Goal: Information Seeking & Learning: Check status

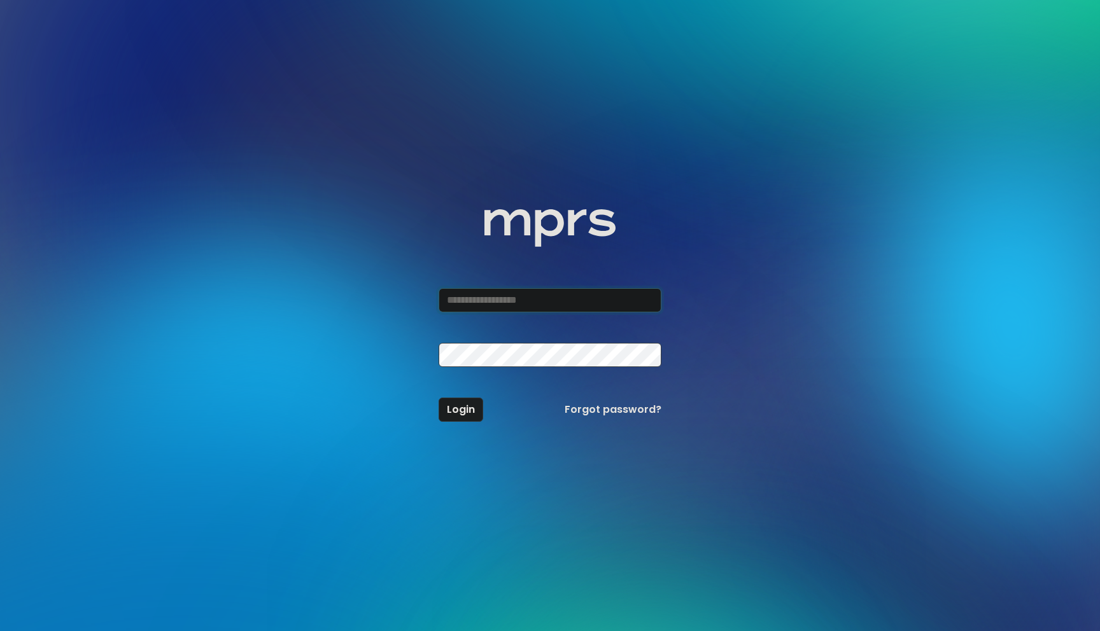
click at [493, 300] on input "email" at bounding box center [549, 300] width 223 height 24
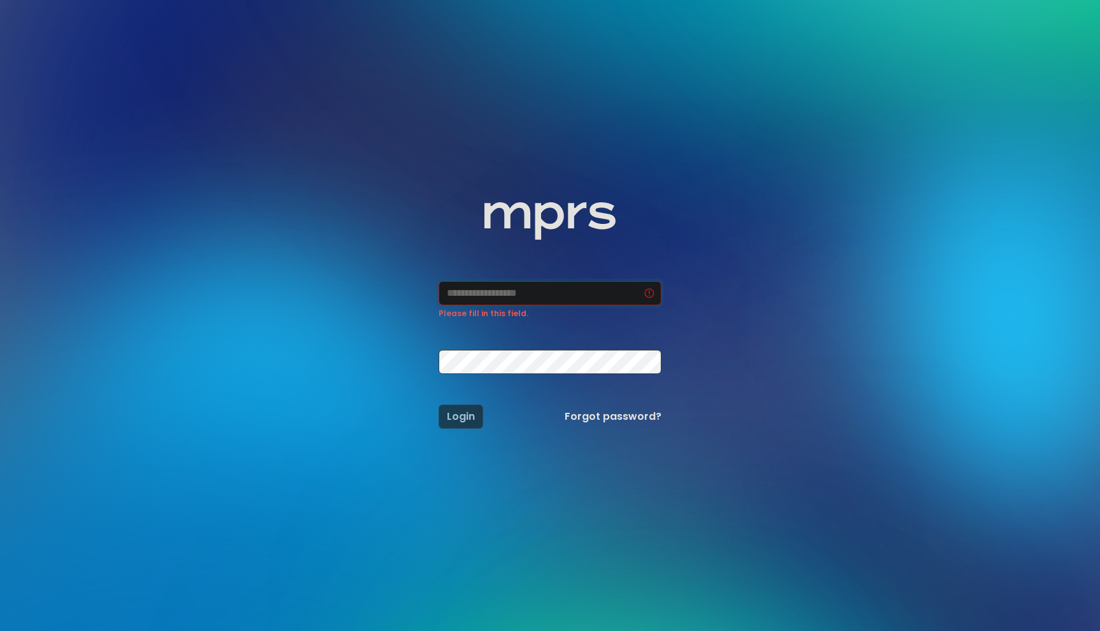
type input "**********"
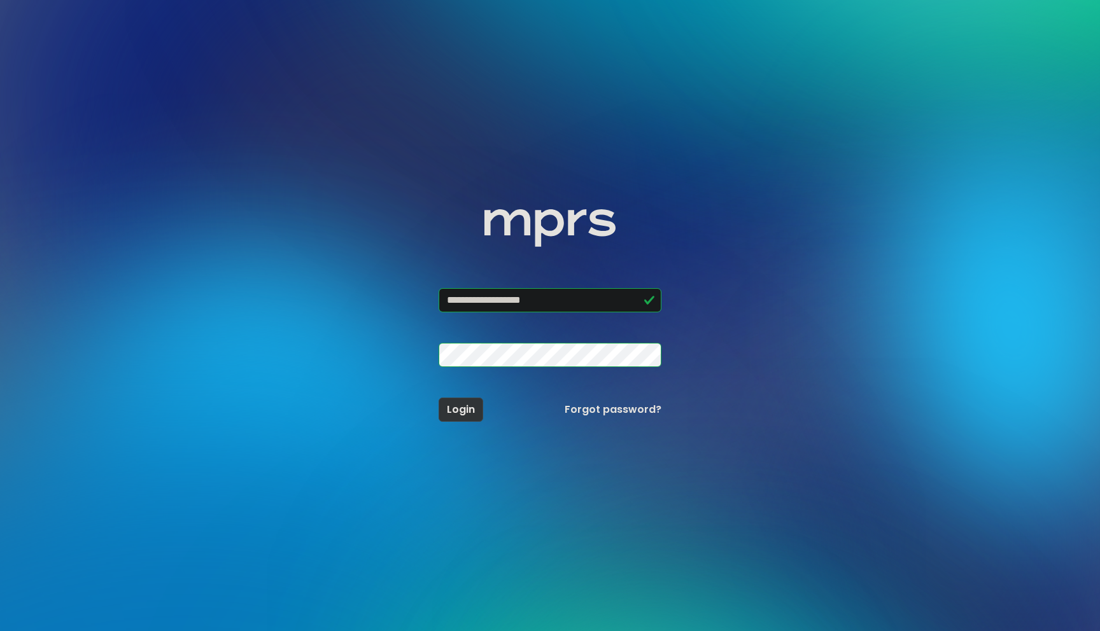
click at [474, 409] on span "Login" at bounding box center [461, 409] width 28 height 15
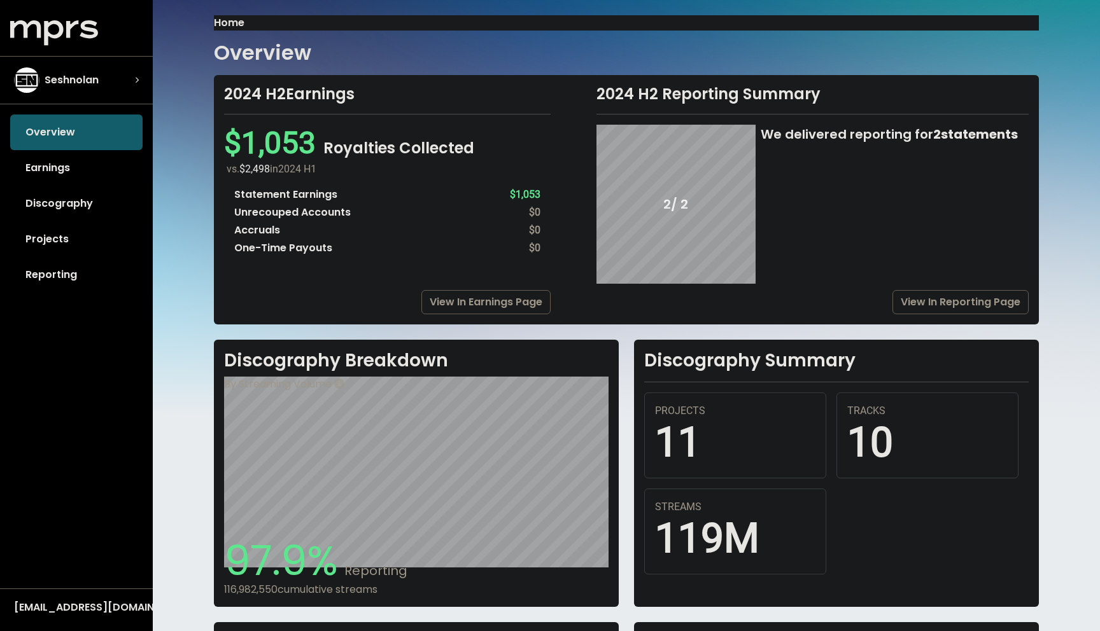
click at [426, 164] on div "vs. $2,498 in [DATE] H1" at bounding box center [389, 169] width 324 height 15
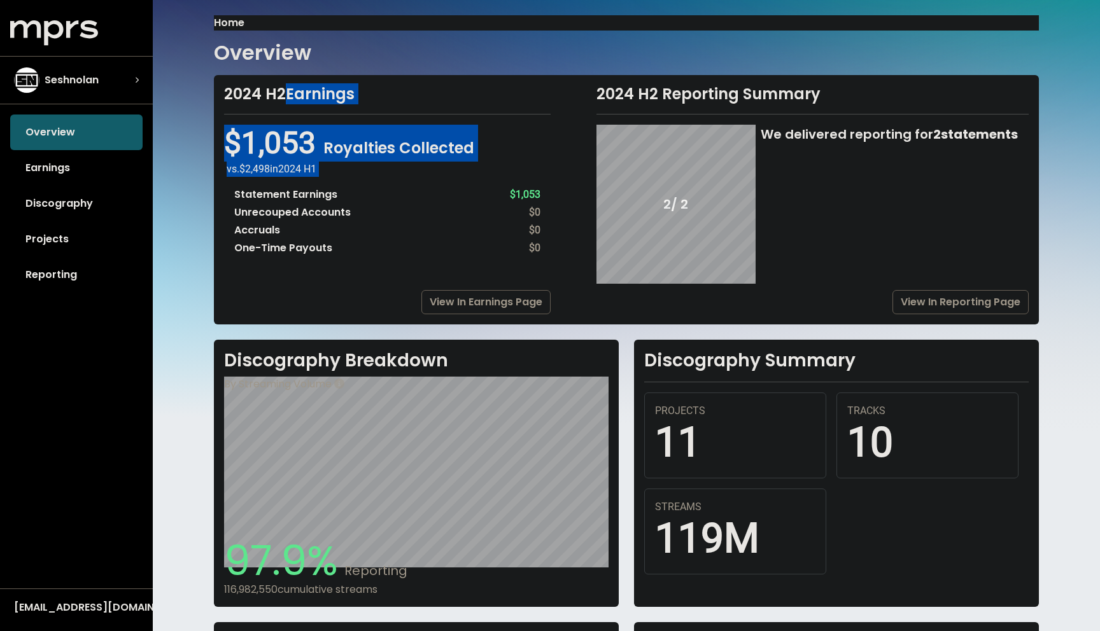
drag, startPoint x: 426, startPoint y: 164, endPoint x: 283, endPoint y: 90, distance: 161.1
click at [283, 90] on div "2024 H2 Earnings $1,053 Royalties Collected vs. $2,498 in [DATE] H1 Statement E…" at bounding box center [387, 175] width 326 height 180
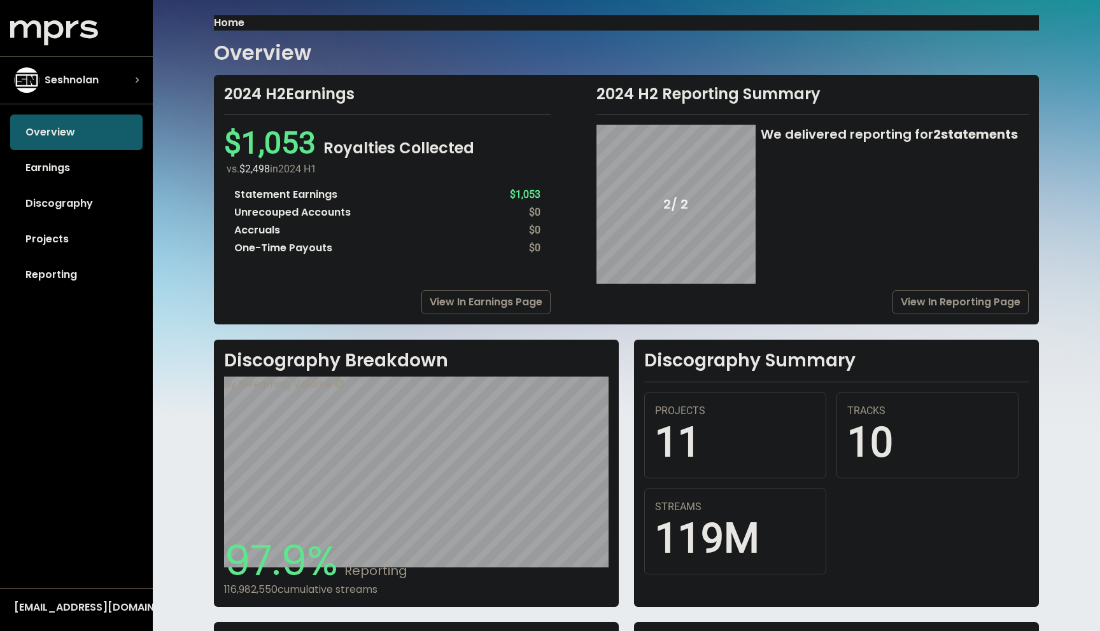
click at [342, 122] on div "2024 H2 Earnings $1,053 Royalties Collected vs. $2,498 in [DATE] H1 Statement E…" at bounding box center [387, 175] width 326 height 180
click at [373, 127] on div "$1,053 Royalties Collected vs. $2,498 in [DATE] H1 Statement Earnings $1,053 Un…" at bounding box center [387, 195] width 326 height 141
click at [76, 168] on link "Earnings" at bounding box center [76, 168] width 132 height 36
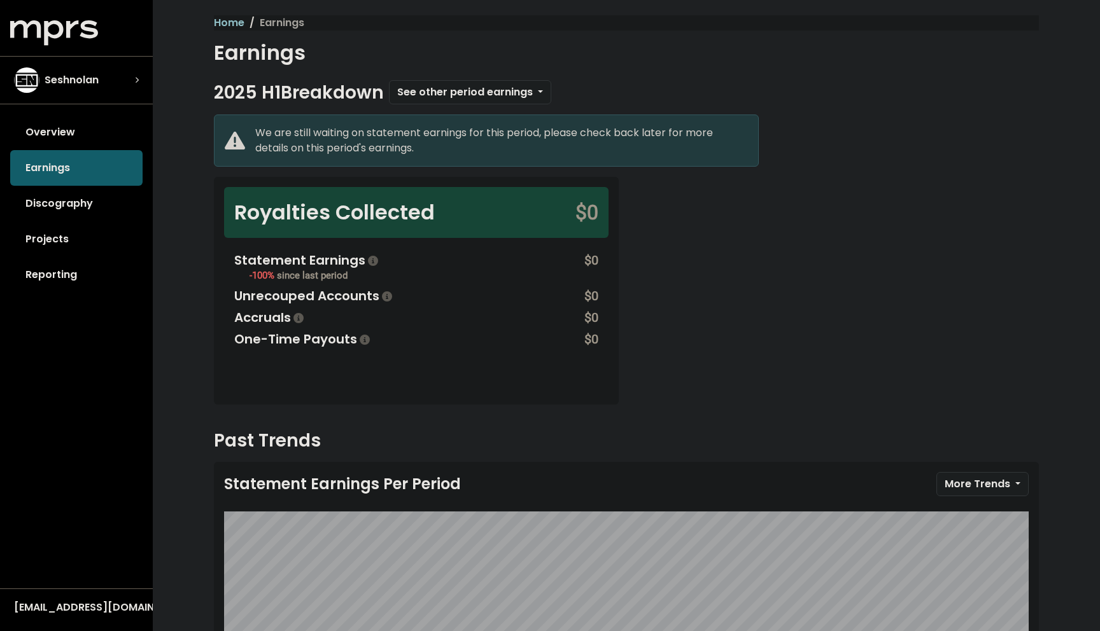
click at [364, 140] on div "We are still waiting on statement earnings for this period, please check back l…" at bounding box center [501, 140] width 493 height 31
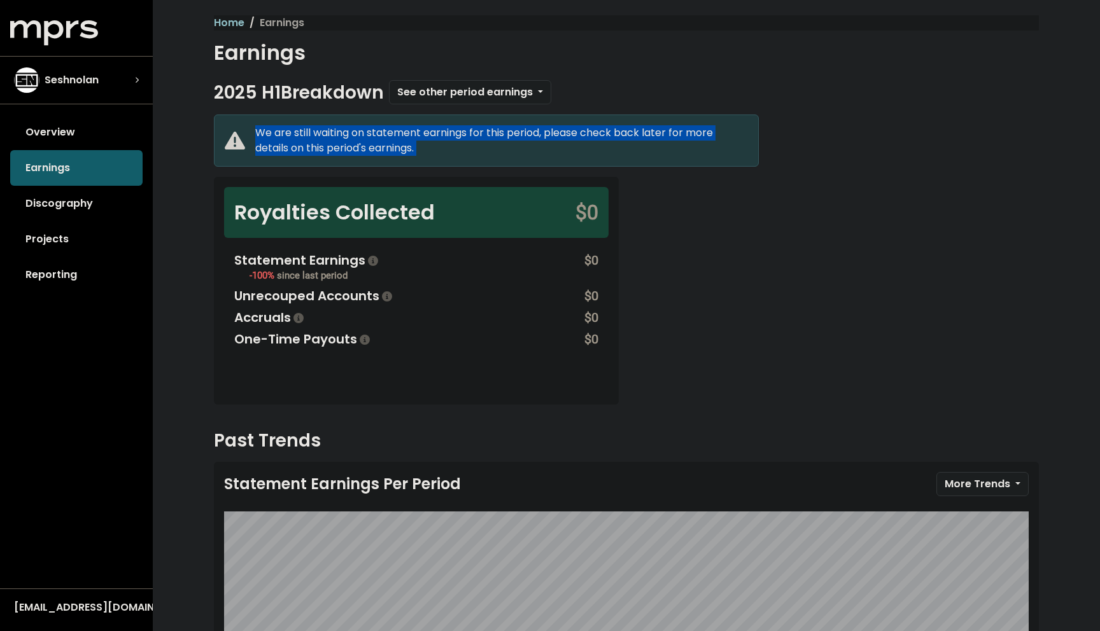
click at [364, 140] on div "We are still waiting on statement earnings for this period, please check back l…" at bounding box center [501, 140] width 493 height 31
click at [377, 143] on div "We are still waiting on statement earnings for this period, please check back l…" at bounding box center [501, 140] width 493 height 31
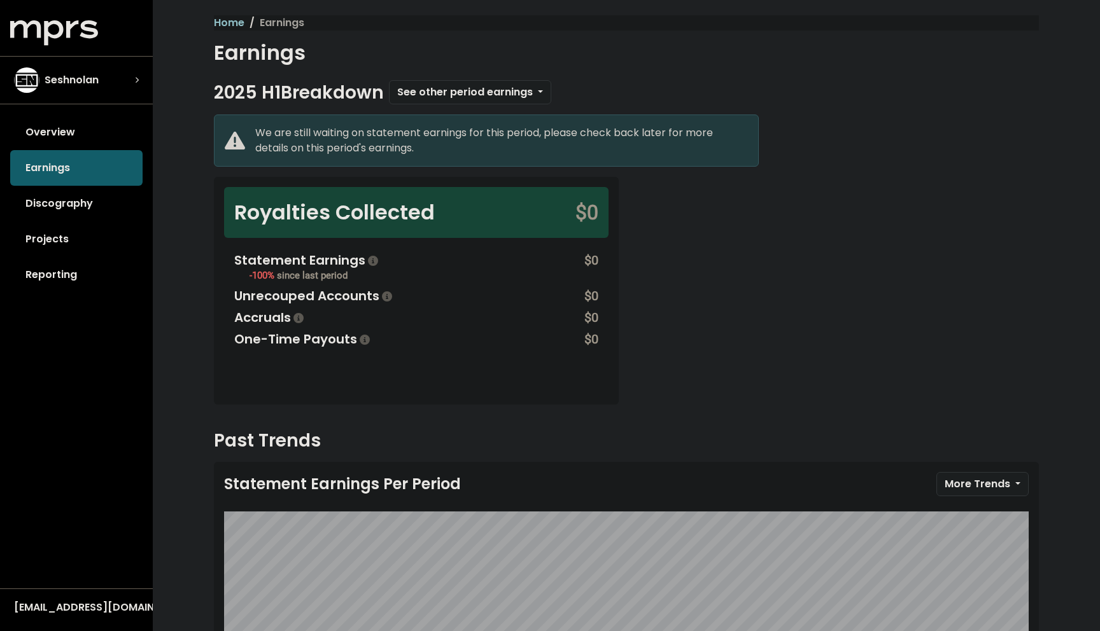
click at [351, 275] on div "-100% since last period" at bounding box center [314, 274] width 131 height 19
click at [366, 275] on div "-100% since last period" at bounding box center [314, 274] width 131 height 19
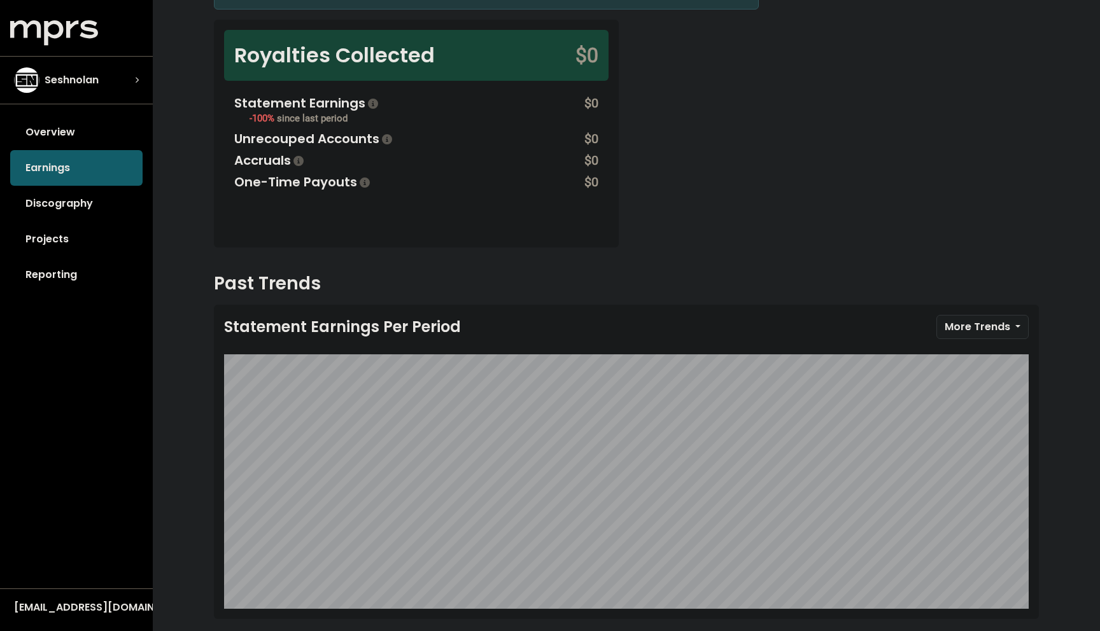
scroll to position [181, 0]
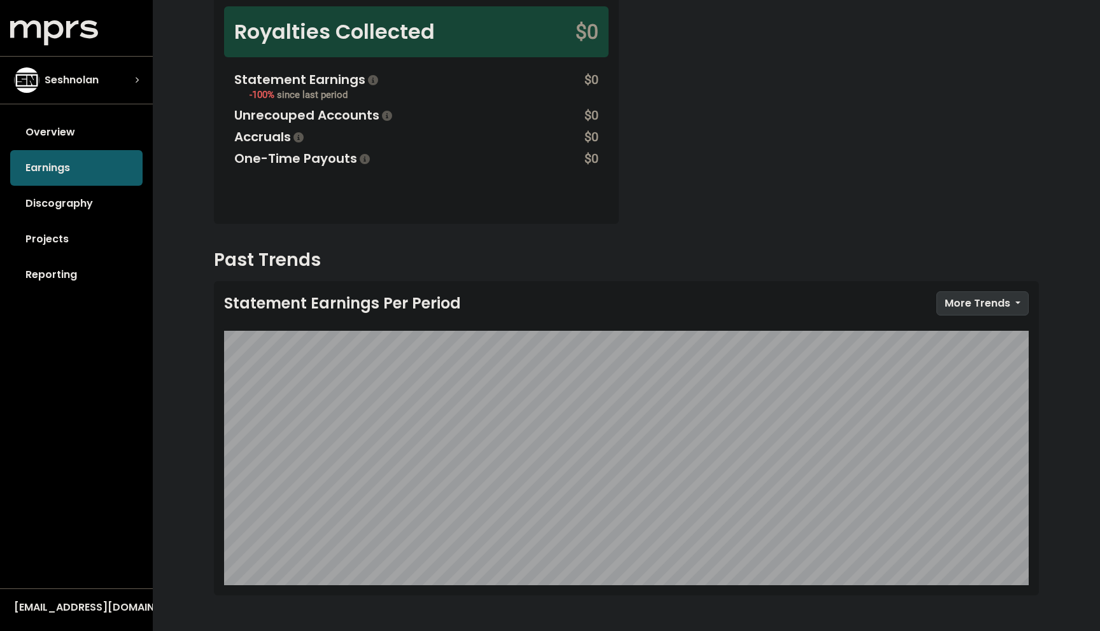
click at [974, 307] on span "More Trends" at bounding box center [977, 303] width 66 height 15
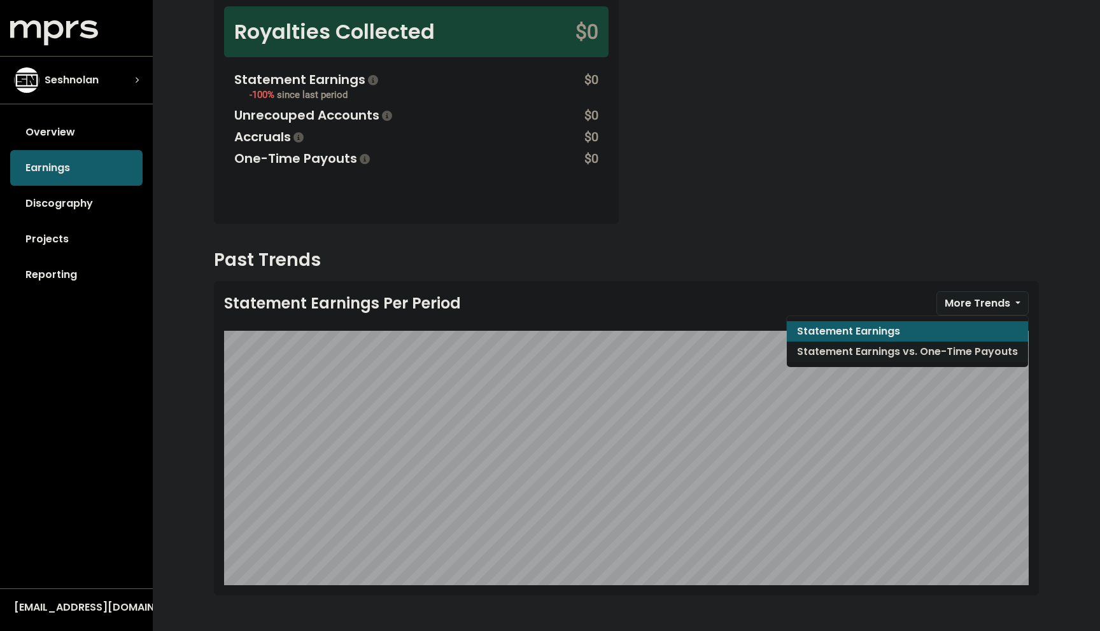
click at [923, 351] on link "Statement Earnings vs. One-Time Payouts" at bounding box center [907, 352] width 241 height 20
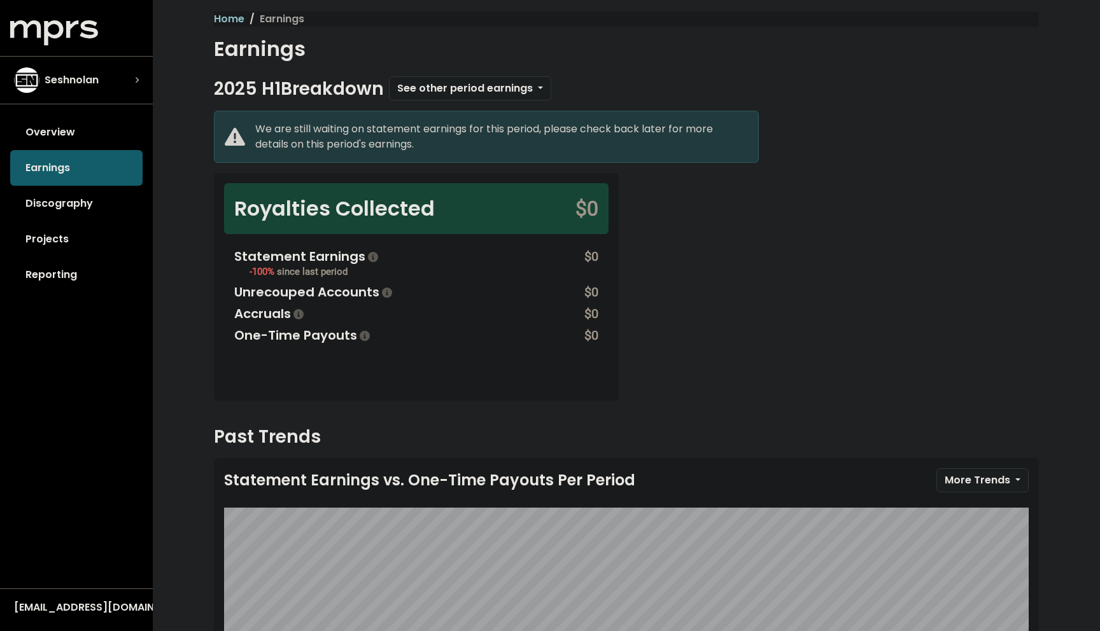
scroll to position [0, 0]
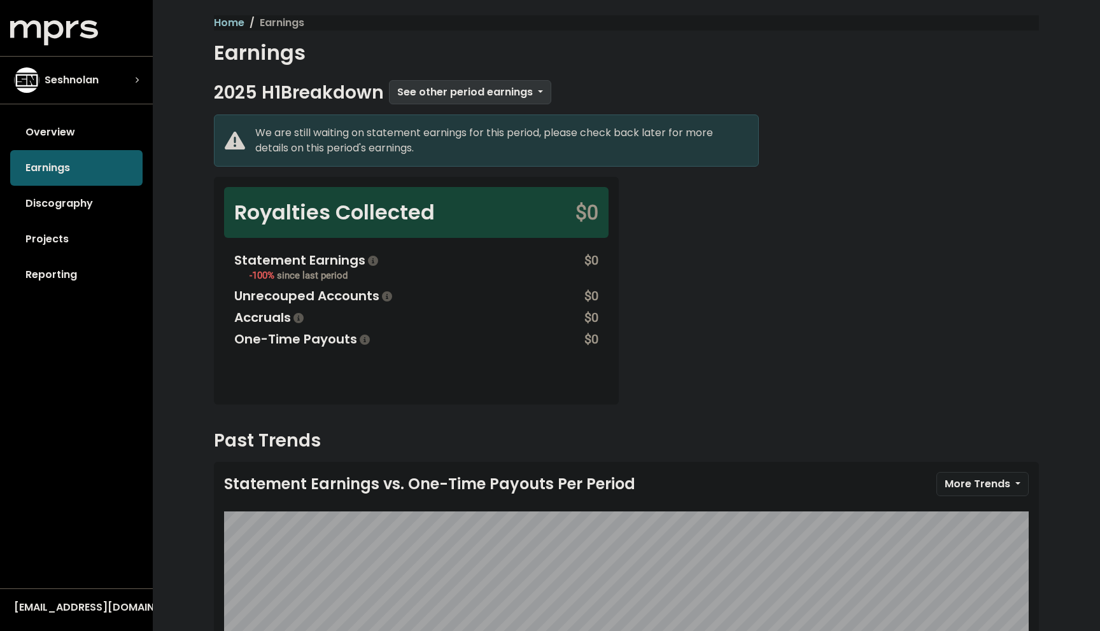
click at [423, 88] on span "See other period earnings" at bounding box center [465, 92] width 136 height 15
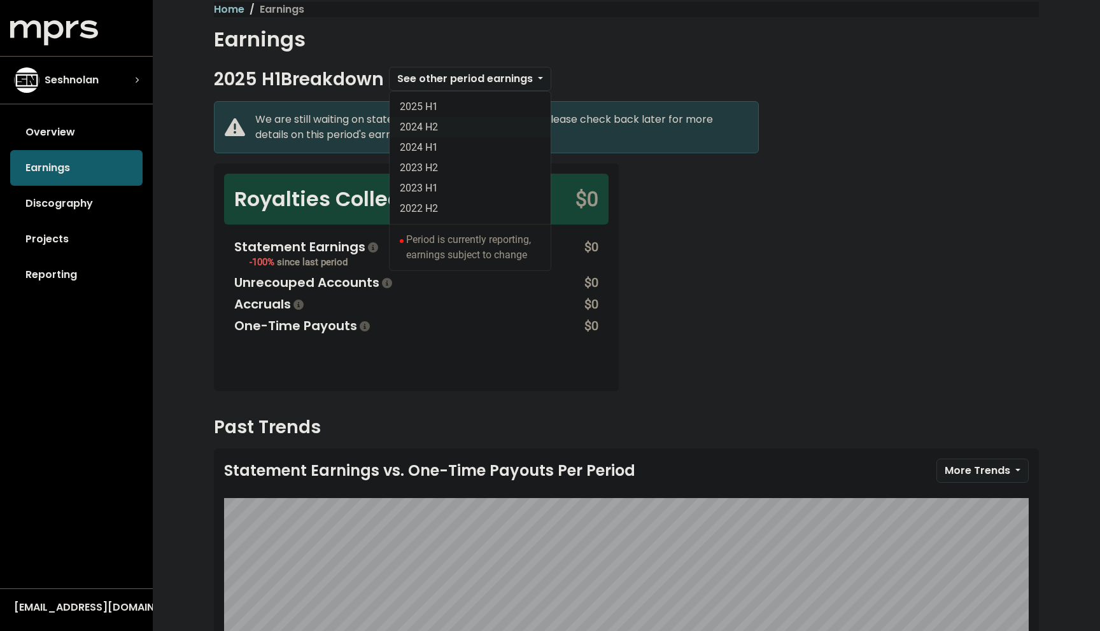
scroll to position [19, 0]
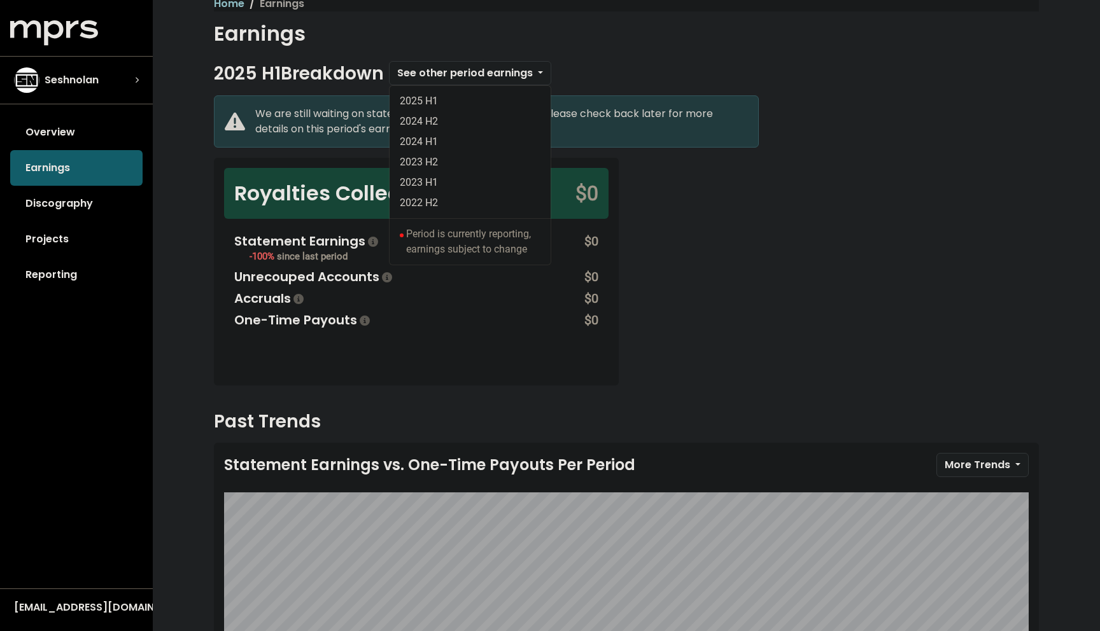
click at [678, 233] on div "We are still waiting on statement earnings for this period, please check back l…" at bounding box center [626, 247] width 840 height 305
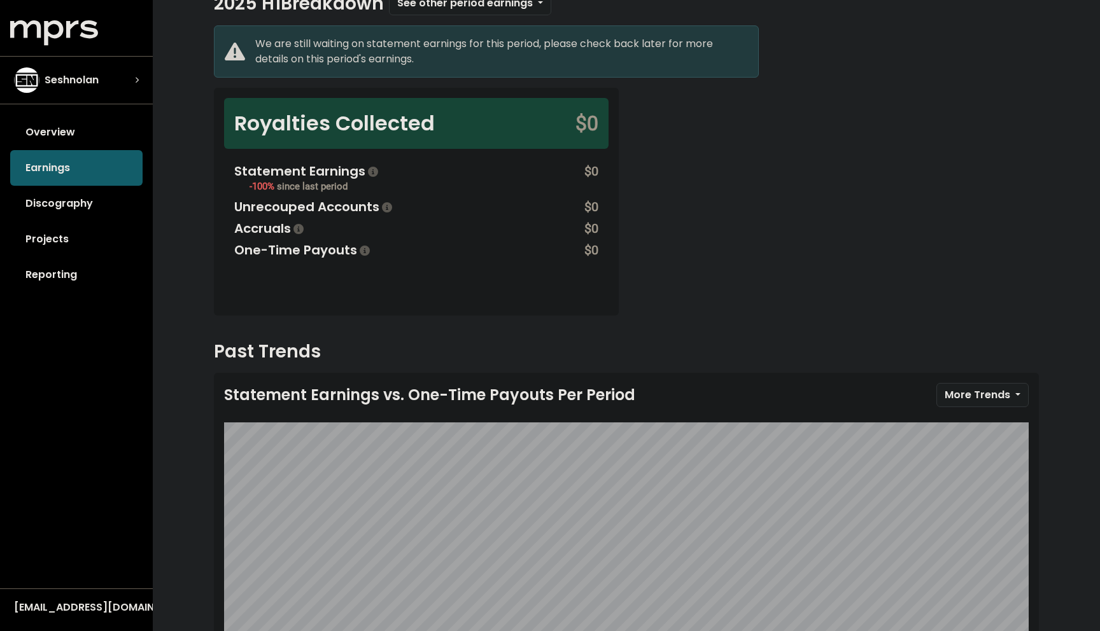
scroll to position [181, 0]
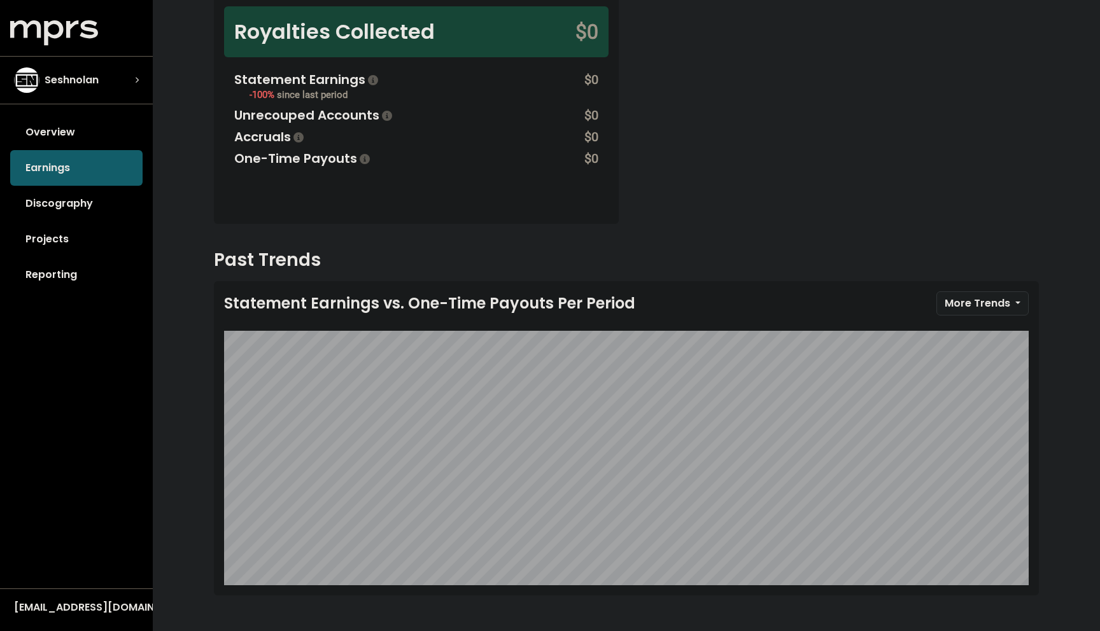
click at [662, 211] on div "We are still waiting on statement earnings for this period, please check back l…" at bounding box center [626, 86] width 840 height 305
